Goal: Transaction & Acquisition: Purchase product/service

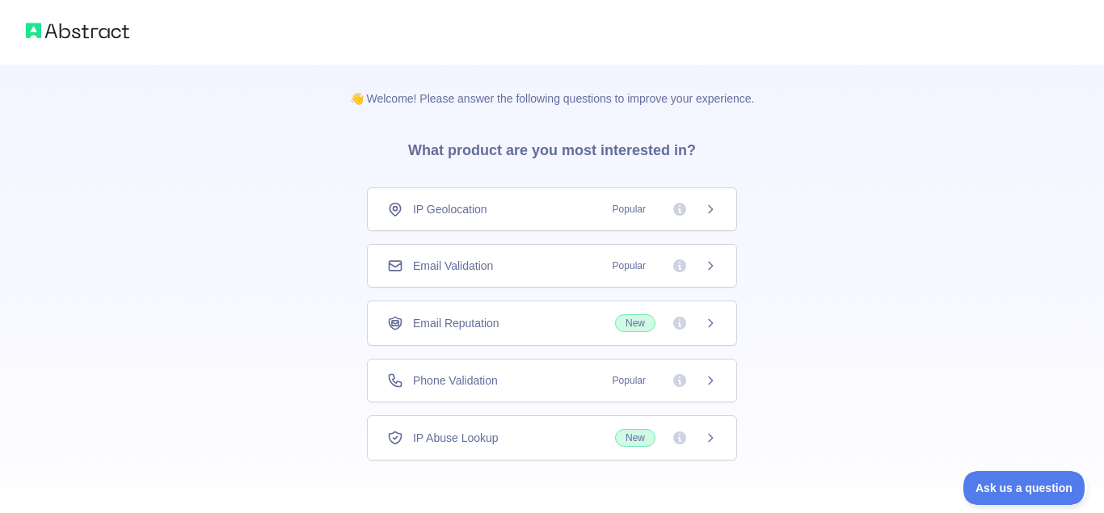
click at [467, 209] on span "IP Geolocation" at bounding box center [450, 209] width 74 height 16
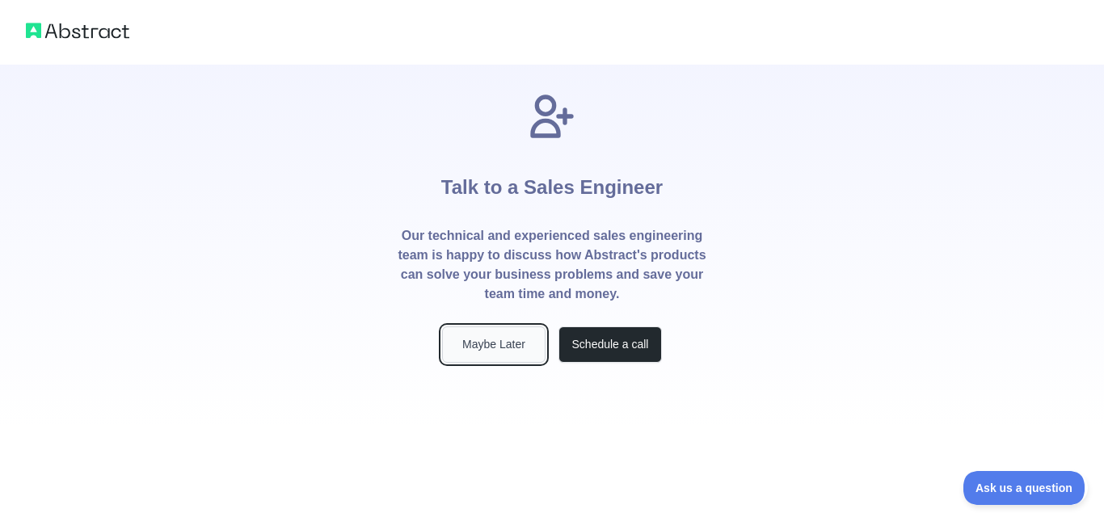
click at [513, 348] on button "Maybe Later" at bounding box center [493, 344] width 103 height 36
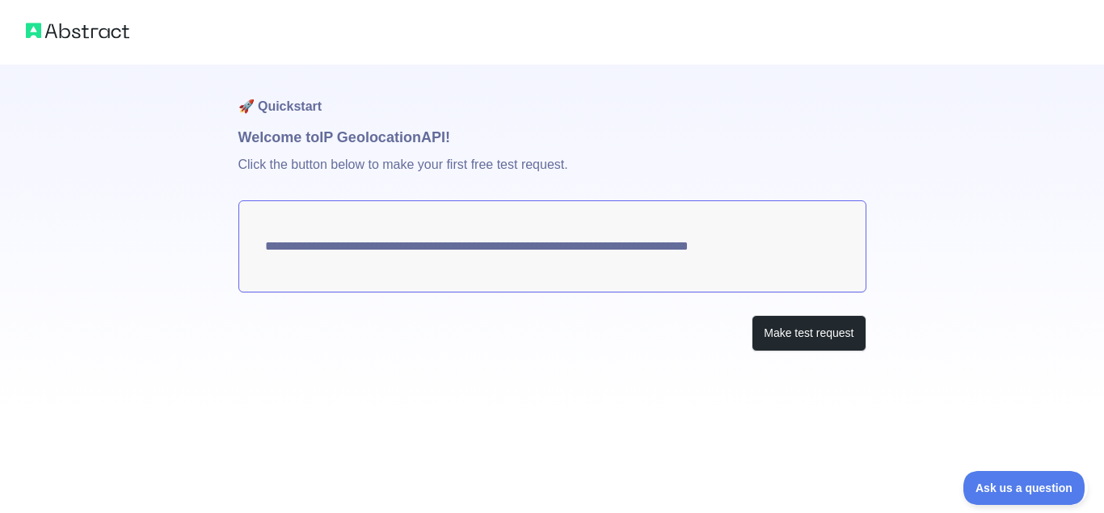
type textarea "**********"
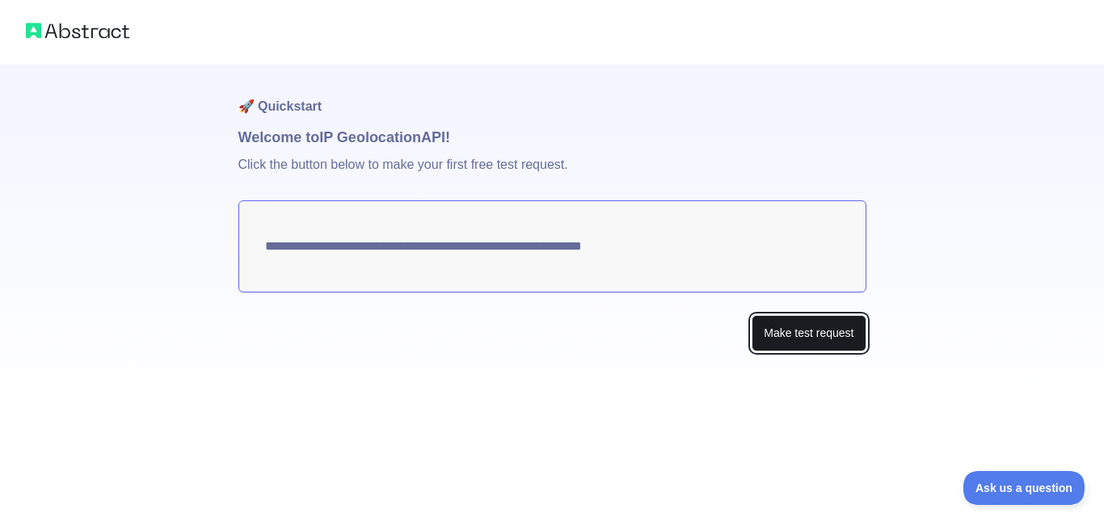
click at [790, 330] on button "Make test request" at bounding box center [809, 333] width 114 height 36
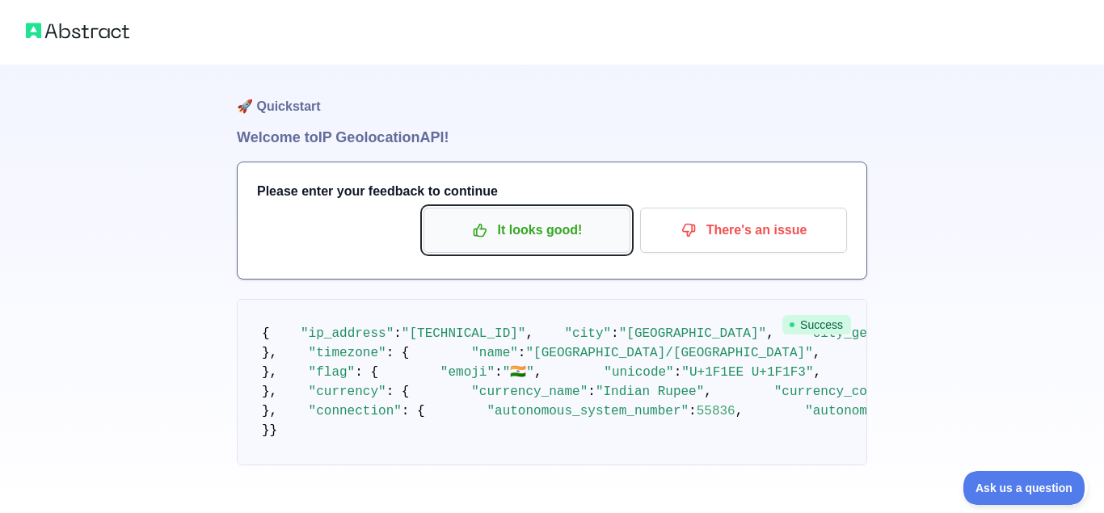
click at [581, 230] on p "It looks good!" at bounding box center [527, 230] width 183 height 27
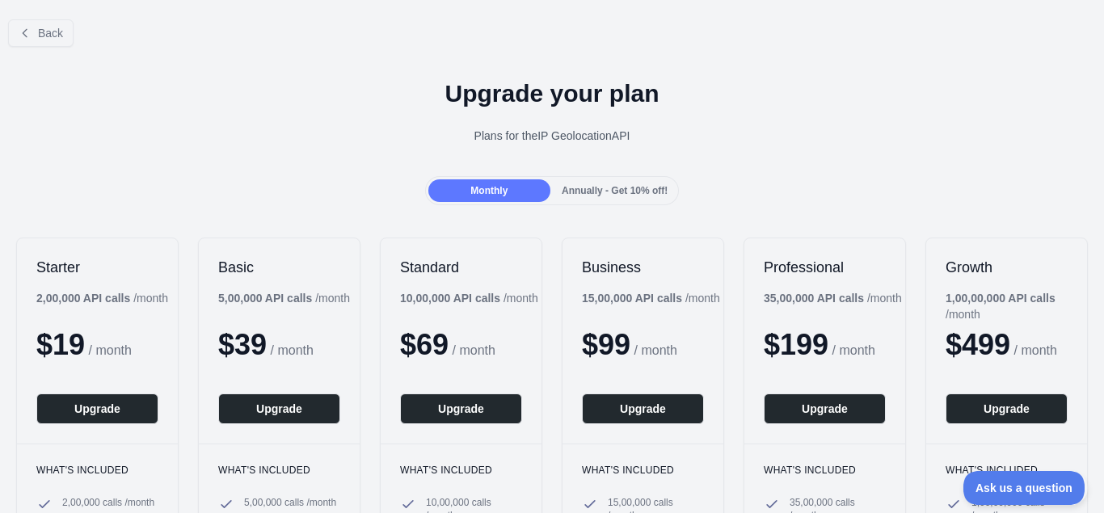
click at [606, 193] on span "Annually - Get 10% off!" at bounding box center [615, 190] width 106 height 11
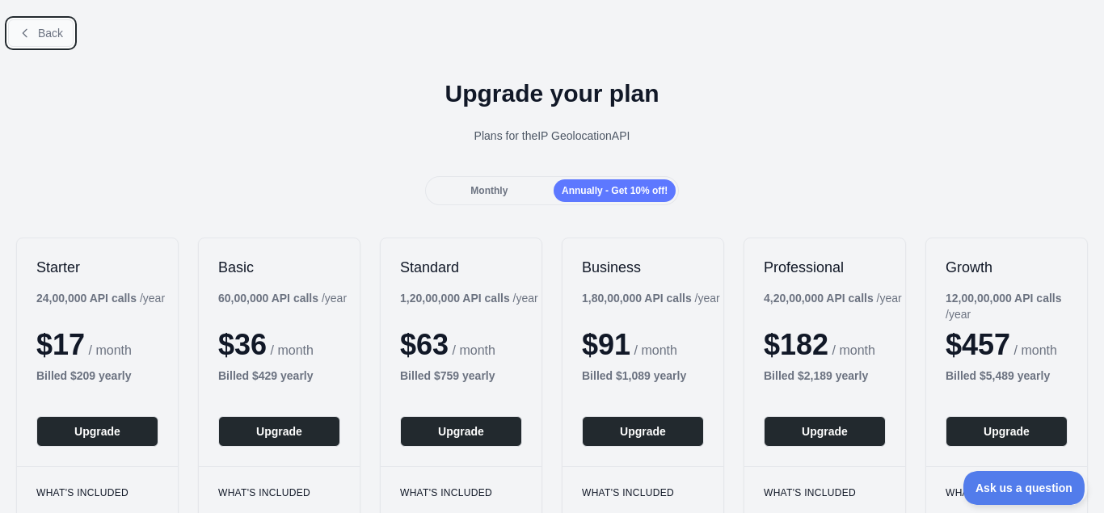
click at [34, 33] on button "Back" at bounding box center [40, 32] width 65 height 27
